Goal: Task Accomplishment & Management: Use online tool/utility

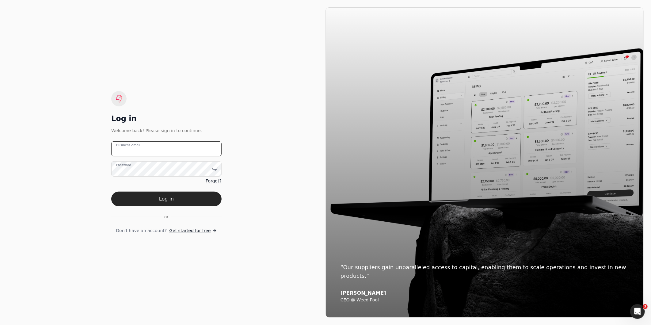
click at [164, 145] on email "Business email" at bounding box center [166, 148] width 110 height 15
type email "[EMAIL_ADDRESS][DOMAIN_NAME]"
click at [111, 192] on button "Log in" at bounding box center [166, 199] width 110 height 15
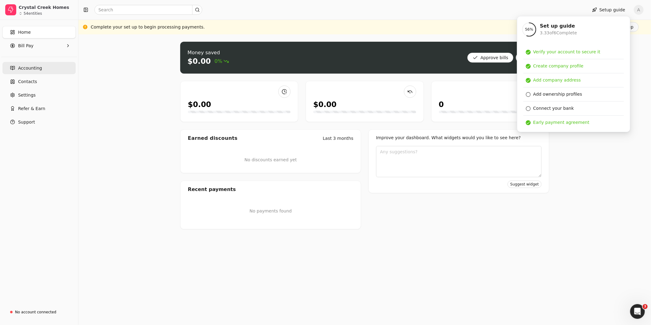
click at [36, 67] on span "Accounting" at bounding box center [30, 68] width 24 height 6
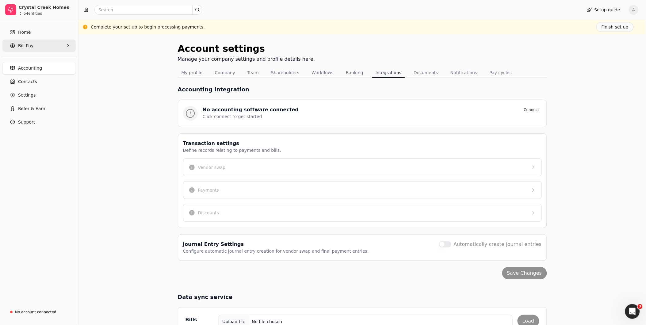
click at [29, 43] on span "Bill Pay" at bounding box center [25, 46] width 15 height 6
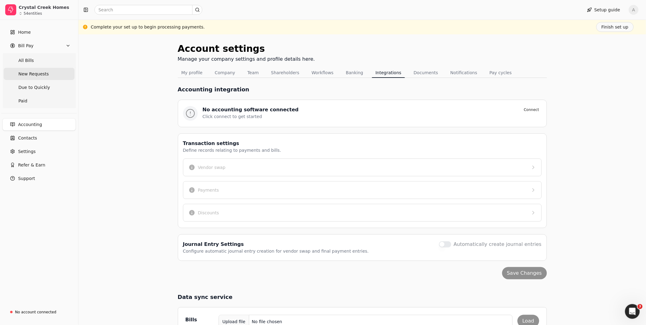
click at [26, 71] on span "New Requests" at bounding box center [33, 74] width 30 height 6
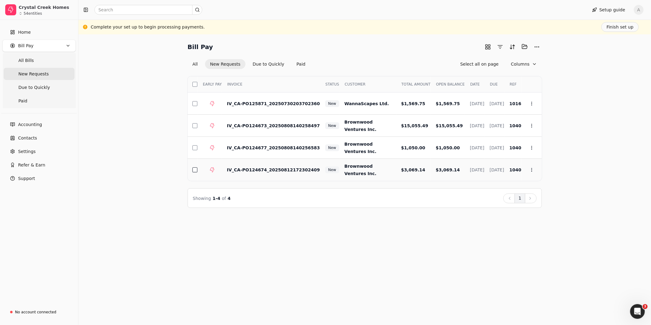
click at [195, 167] on button "button" at bounding box center [195, 169] width 5 height 5
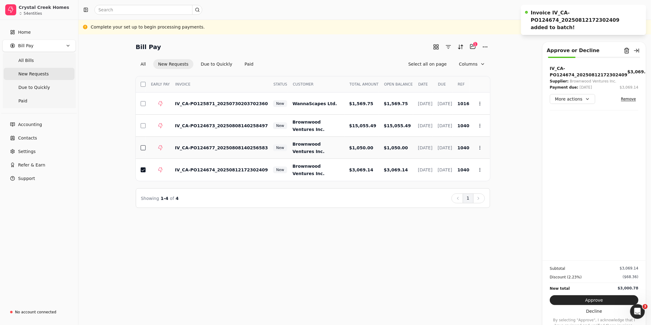
click at [142, 147] on button "button" at bounding box center [143, 147] width 5 height 5
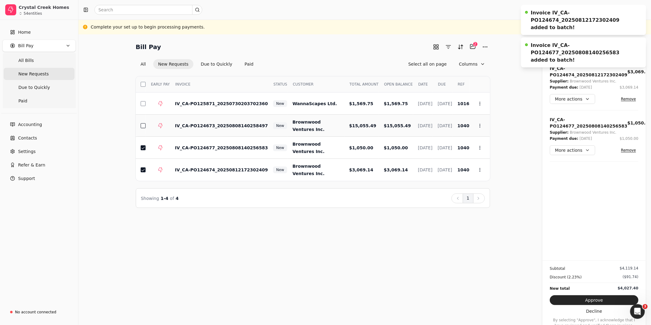
click at [141, 127] on button "button" at bounding box center [143, 125] width 5 height 5
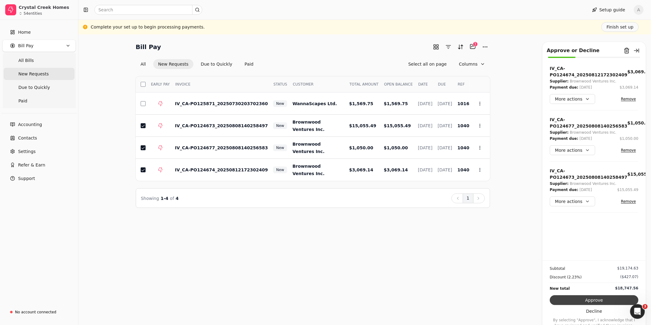
click at [617, 299] on button "Approve" at bounding box center [594, 300] width 89 height 10
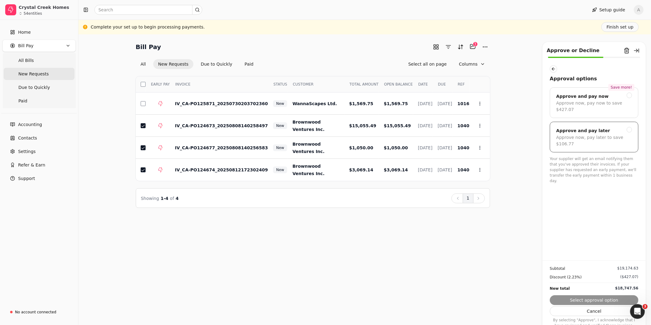
click at [597, 137] on div "Approve and pay later Approve now, pay later to save $106.77" at bounding box center [594, 137] width 89 height 31
click at [605, 296] on button "Submit approval" at bounding box center [594, 300] width 89 height 10
